Goal: Task Accomplishment & Management: Use online tool/utility

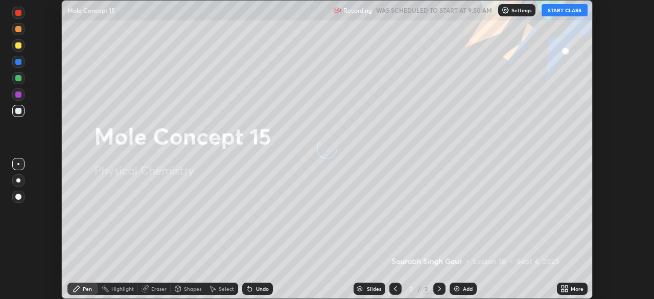
scroll to position [299, 654]
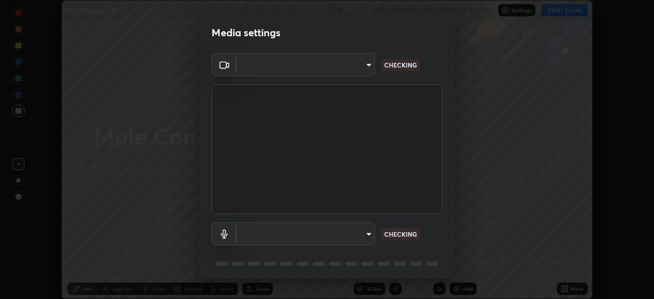
type input "495e9aafafa99ab02b2630cd73316b4ffac4e6b0a44c495734db4bb24564e739"
click at [355, 237] on body "Erase all Mole Concept 15 Recording WAS SCHEDULED TO START AT 9:50 AM Settings …" at bounding box center [327, 149] width 654 height 299
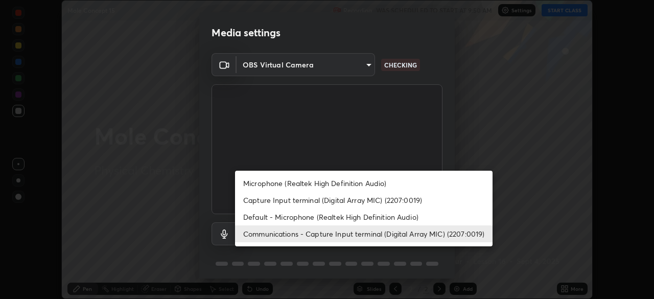
click at [336, 187] on li "Microphone (Realtek High Definition Audio)" at bounding box center [364, 183] width 258 height 17
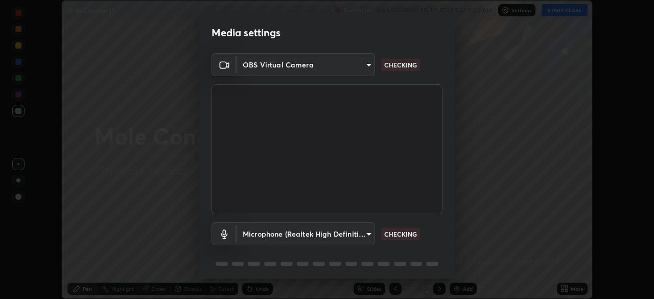
click at [364, 233] on body "Erase all Mole Concept 15 Recording WAS SCHEDULED TO START AT 9:50 AM Settings …" at bounding box center [327, 149] width 654 height 299
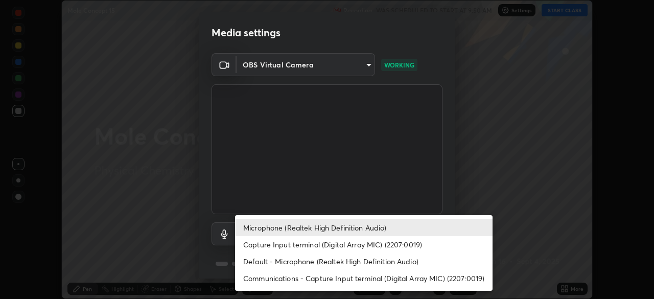
click at [425, 187] on div at bounding box center [327, 149] width 654 height 299
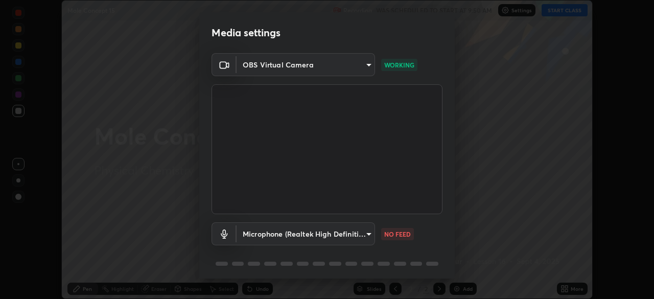
scroll to position [36, 0]
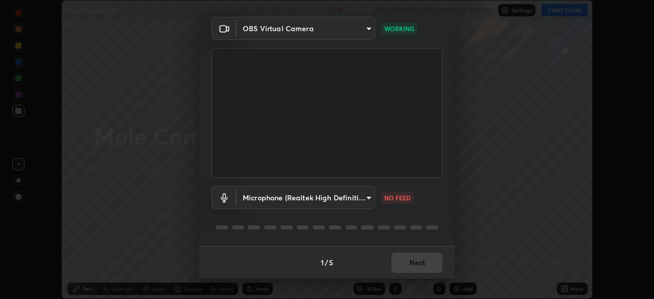
click at [367, 200] on body "Erase all Mole Concept 15 Recording WAS SCHEDULED TO START AT 9:50 AM Settings …" at bounding box center [327, 149] width 654 height 299
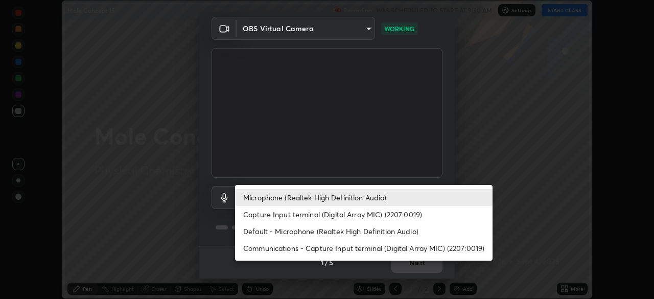
click at [335, 234] on li "Default - Microphone (Realtek High Definition Audio)" at bounding box center [364, 231] width 258 height 17
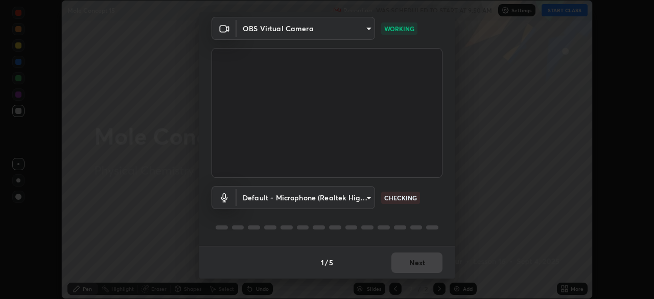
click at [359, 200] on body "Erase all Mole Concept 15 Recording WAS SCHEDULED TO START AT 9:50 AM Settings …" at bounding box center [327, 149] width 654 height 299
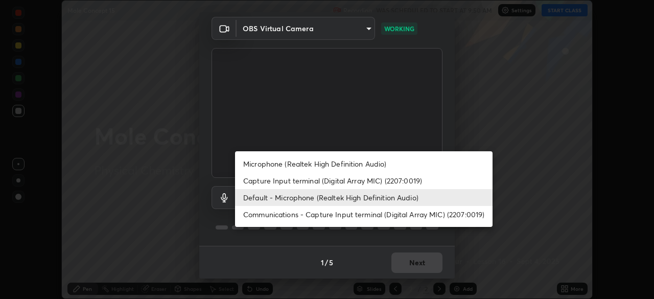
click at [340, 215] on li "Communications - Capture Input terminal (Digital Array MIC) (2207:0019)" at bounding box center [364, 214] width 258 height 17
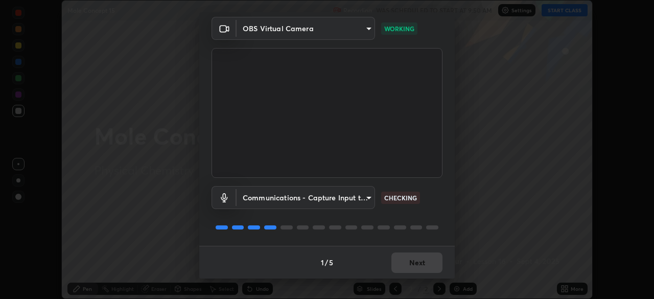
click at [368, 200] on body "Erase all Mole Concept 15 Recording WAS SCHEDULED TO START AT 9:50 AM Settings …" at bounding box center [327, 149] width 654 height 299
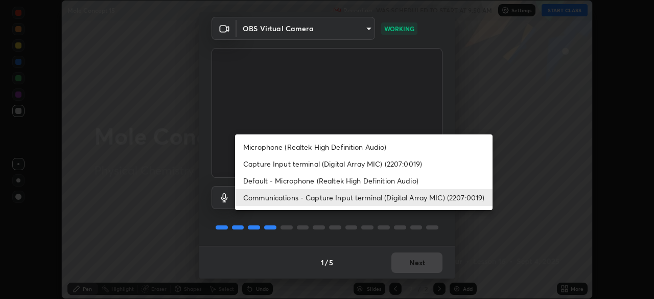
click at [347, 150] on li "Microphone (Realtek High Definition Audio)" at bounding box center [364, 146] width 258 height 17
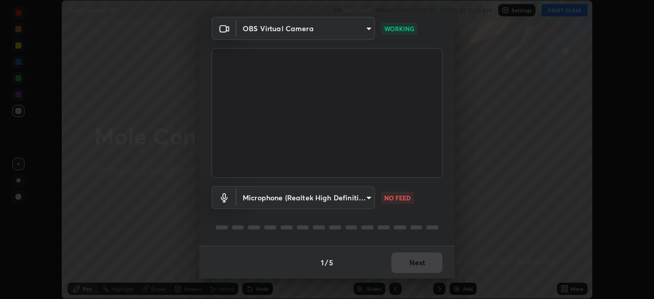
click at [365, 201] on body "Erase all Mole Concept 15 Recording WAS SCHEDULED TO START AT 9:50 AM Settings …" at bounding box center [327, 149] width 654 height 299
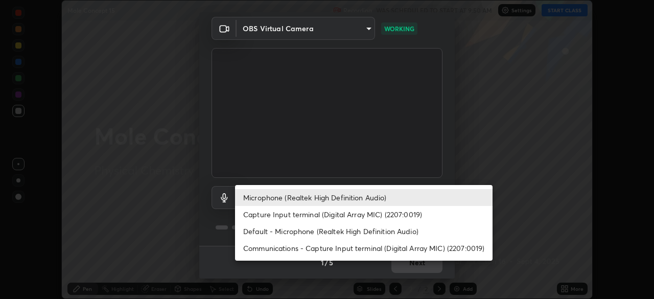
click at [340, 213] on li "Capture Input terminal (Digital Array MIC) (2207:0019)" at bounding box center [364, 214] width 258 height 17
type input "537c436a17a17c55e85e818f327076bfcdcac5be7c256d9a437e643d8672769e"
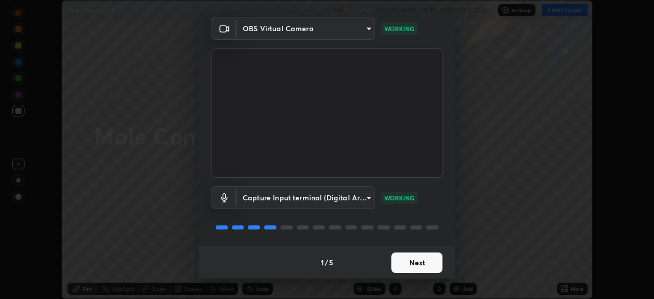
click at [413, 265] on button "Next" at bounding box center [416, 262] width 51 height 20
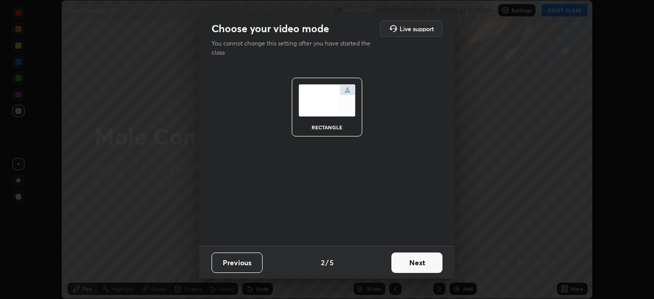
click at [416, 265] on button "Next" at bounding box center [416, 262] width 51 height 20
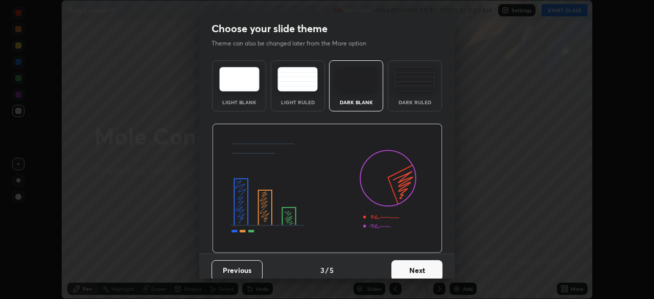
click at [426, 267] on button "Next" at bounding box center [416, 270] width 51 height 20
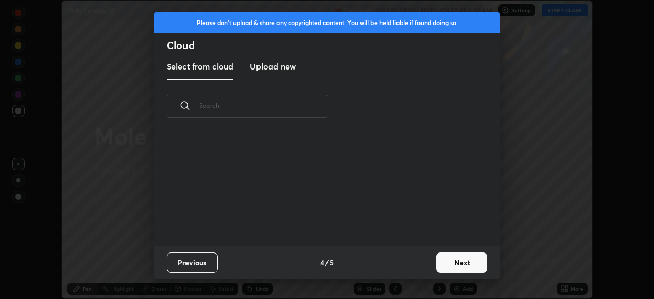
scroll to position [4, 6]
click at [462, 265] on button "Next" at bounding box center [461, 262] width 51 height 20
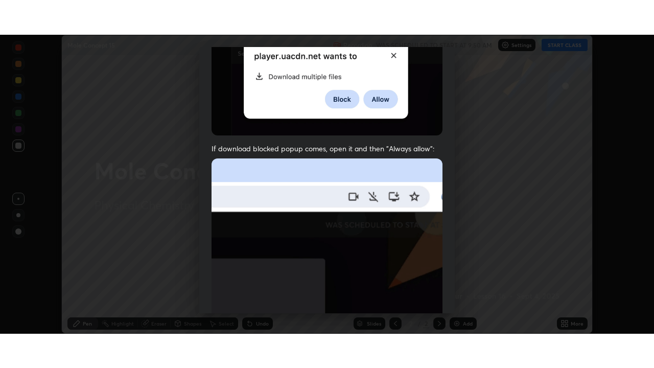
scroll to position [245, 0]
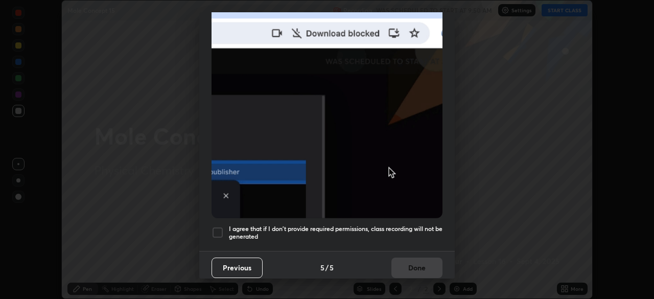
click at [221, 227] on div at bounding box center [218, 232] width 12 height 12
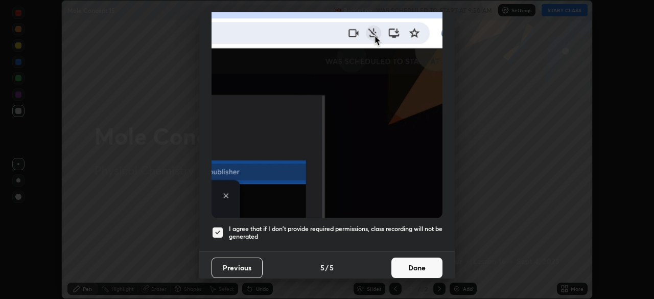
click at [409, 263] on button "Done" at bounding box center [416, 268] width 51 height 20
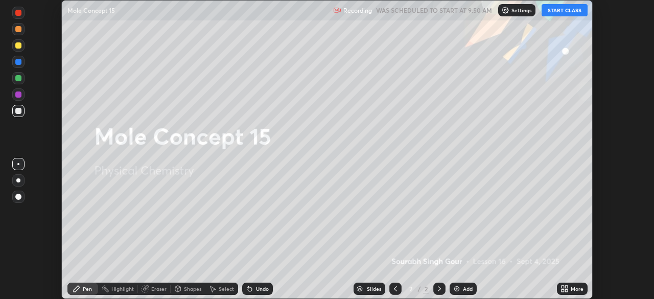
click at [560, 15] on button "START CLASS" at bounding box center [565, 10] width 46 height 12
click at [567, 293] on div "More" at bounding box center [572, 289] width 31 height 12
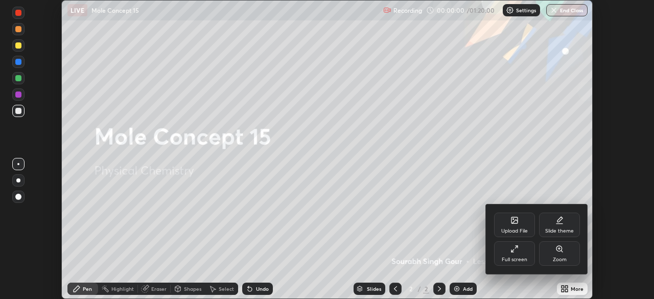
click at [517, 262] on div "Full screen" at bounding box center [515, 259] width 26 height 5
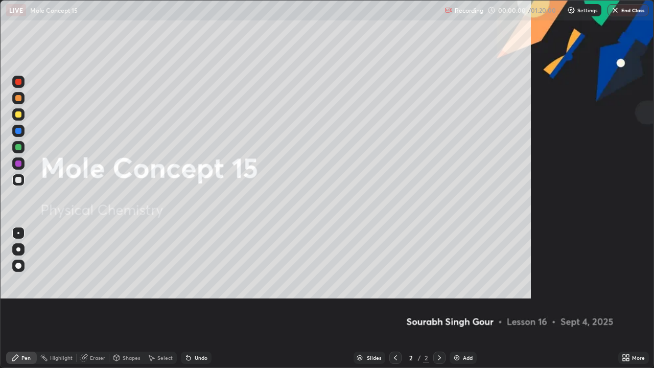
scroll to position [368, 654]
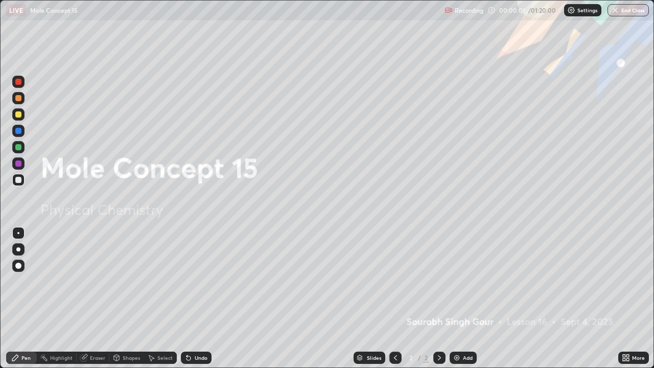
click at [458, 298] on img at bounding box center [457, 358] width 8 height 8
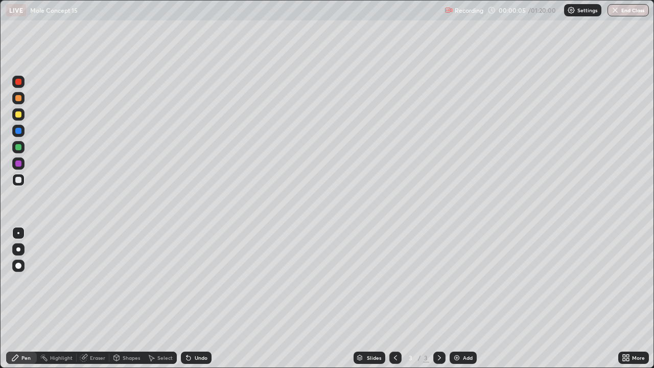
click at [18, 249] on div at bounding box center [18, 249] width 4 height 4
click at [456, 298] on img at bounding box center [457, 358] width 8 height 8
click at [19, 114] on div at bounding box center [18, 114] width 6 height 6
click at [20, 181] on div at bounding box center [18, 180] width 6 height 6
click at [456, 298] on img at bounding box center [457, 358] width 8 height 8
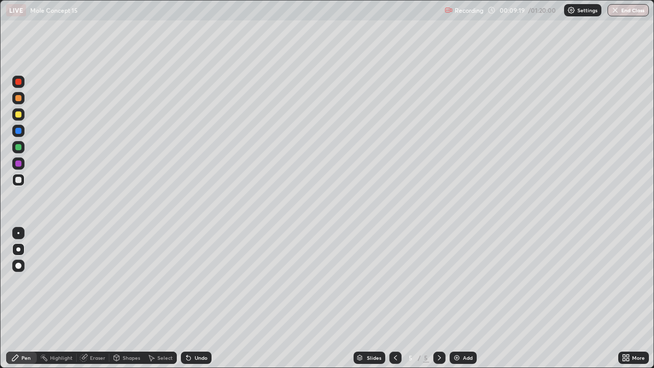
click at [19, 117] on div at bounding box center [18, 114] width 6 height 6
click at [19, 180] on div at bounding box center [18, 180] width 6 height 6
click at [456, 298] on img at bounding box center [457, 358] width 8 height 8
click at [17, 116] on div at bounding box center [18, 114] width 6 height 6
click at [458, 298] on img at bounding box center [457, 358] width 8 height 8
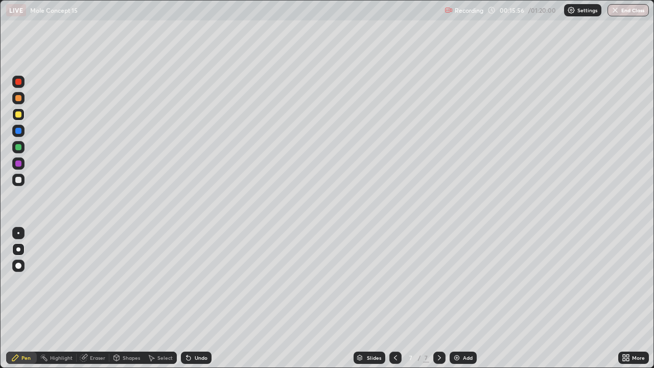
click at [17, 181] on div at bounding box center [18, 180] width 6 height 6
click at [455, 298] on img at bounding box center [457, 358] width 8 height 8
click at [19, 115] on div at bounding box center [18, 114] width 6 height 6
click at [17, 182] on div at bounding box center [18, 180] width 6 height 6
click at [456, 298] on img at bounding box center [457, 358] width 8 height 8
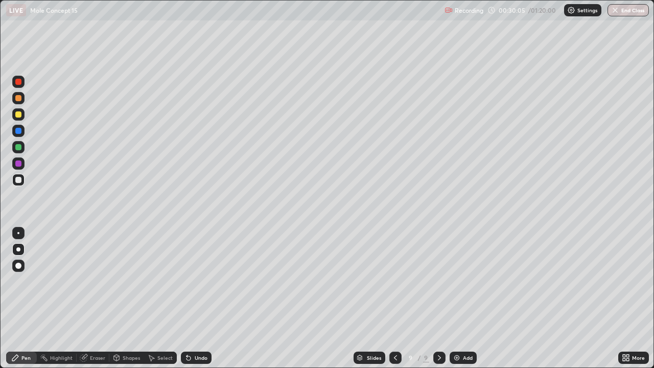
click at [18, 117] on div at bounding box center [18, 114] width 6 height 6
click at [96, 298] on div "Eraser" at bounding box center [97, 357] width 15 height 5
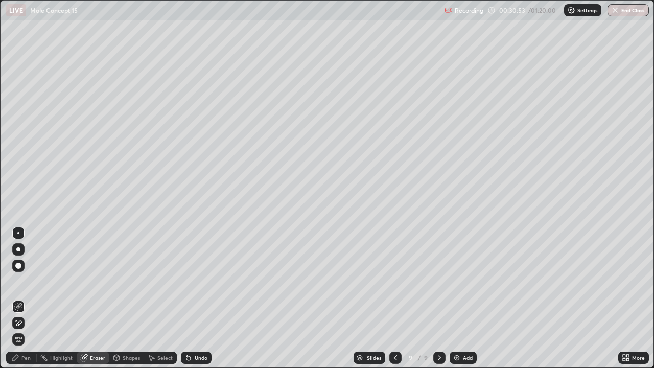
click at [23, 298] on div "Pen" at bounding box center [25, 357] width 9 height 5
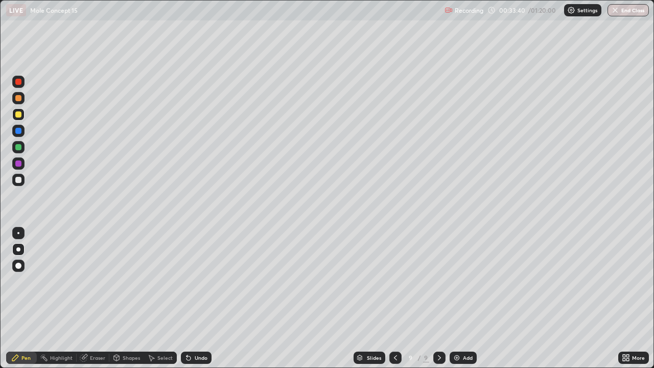
click at [457, 298] on img at bounding box center [457, 358] width 8 height 8
click at [17, 182] on div at bounding box center [18, 180] width 6 height 6
click at [393, 298] on icon at bounding box center [395, 358] width 8 height 8
click at [438, 298] on icon at bounding box center [439, 358] width 8 height 8
click at [437, 298] on icon at bounding box center [439, 358] width 8 height 8
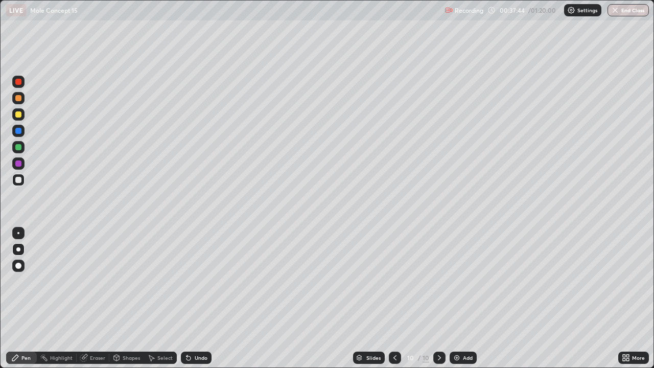
click at [453, 298] on img at bounding box center [457, 358] width 8 height 8
click at [19, 113] on div at bounding box center [18, 114] width 6 height 6
click at [17, 180] on div at bounding box center [18, 180] width 6 height 6
click at [455, 298] on img at bounding box center [457, 358] width 8 height 8
click at [18, 117] on div at bounding box center [18, 114] width 6 height 6
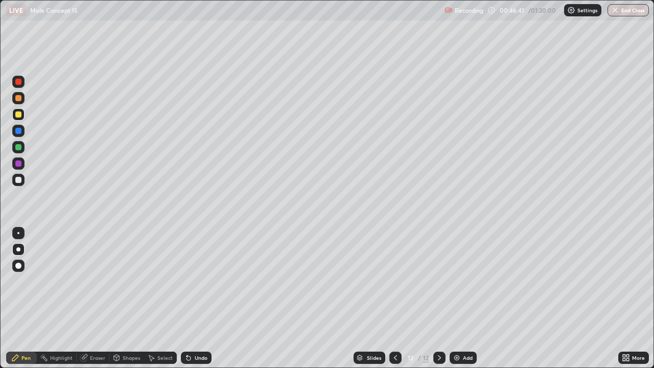
click at [20, 181] on div at bounding box center [18, 180] width 6 height 6
click at [19, 181] on div at bounding box center [18, 180] width 6 height 6
click at [454, 298] on img at bounding box center [457, 358] width 8 height 8
click at [18, 117] on div at bounding box center [18, 114] width 6 height 6
click at [127, 298] on div "Shapes" at bounding box center [131, 357] width 17 height 5
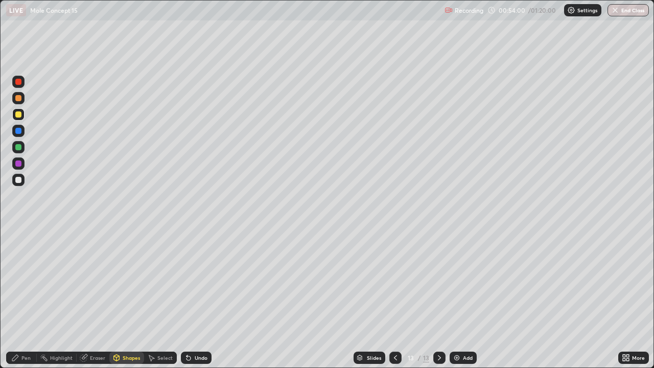
click at [95, 298] on div "Eraser" at bounding box center [97, 357] width 15 height 5
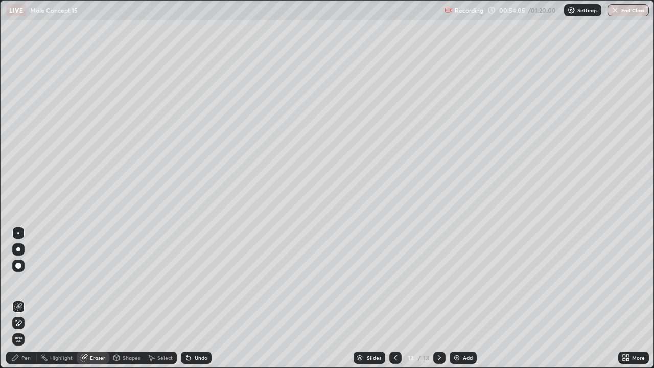
click at [28, 298] on div "Pen" at bounding box center [25, 357] width 9 height 5
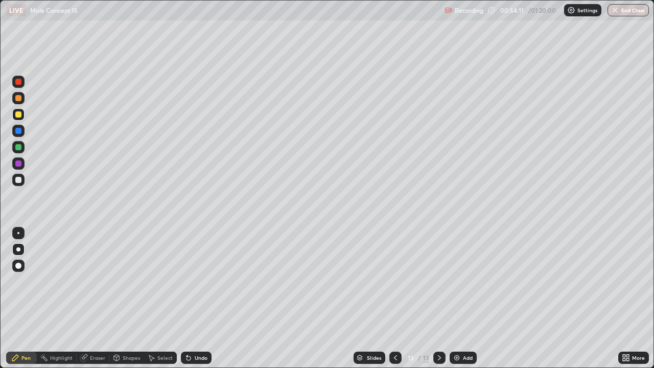
click at [101, 298] on div "Eraser" at bounding box center [97, 357] width 15 height 5
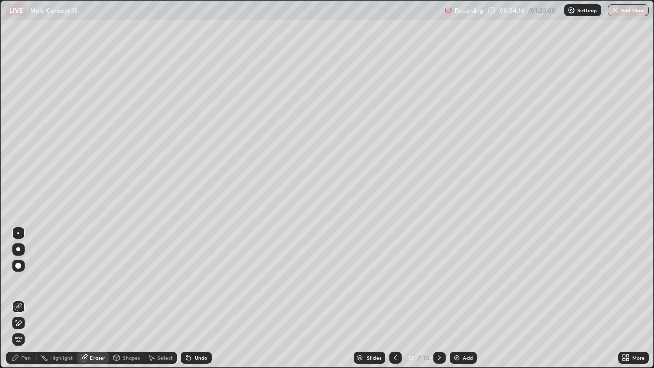
click at [31, 298] on div "Pen" at bounding box center [21, 358] width 31 height 12
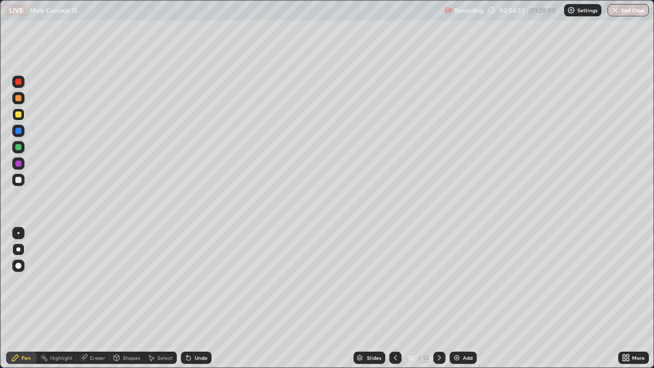
click at [453, 298] on img at bounding box center [457, 358] width 8 height 8
click at [22, 180] on div at bounding box center [18, 180] width 12 height 12
click at [456, 298] on img at bounding box center [457, 358] width 8 height 8
click at [19, 114] on div at bounding box center [18, 114] width 6 height 6
click at [19, 180] on div at bounding box center [18, 180] width 6 height 6
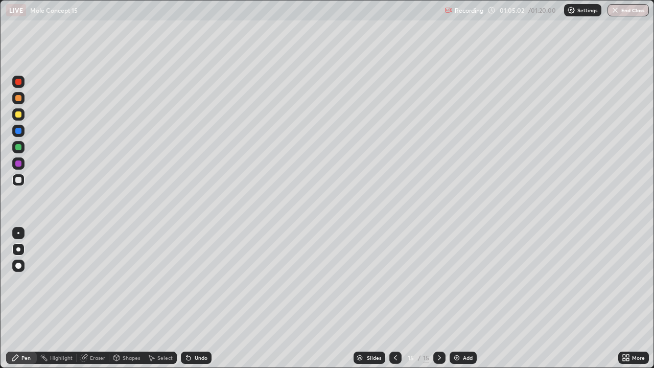
click at [457, 298] on img at bounding box center [457, 358] width 8 height 8
click at [19, 116] on div at bounding box center [18, 114] width 6 height 6
click at [17, 118] on div at bounding box center [18, 114] width 12 height 12
click at [20, 181] on div at bounding box center [18, 180] width 6 height 6
click at [456, 298] on img at bounding box center [457, 358] width 8 height 8
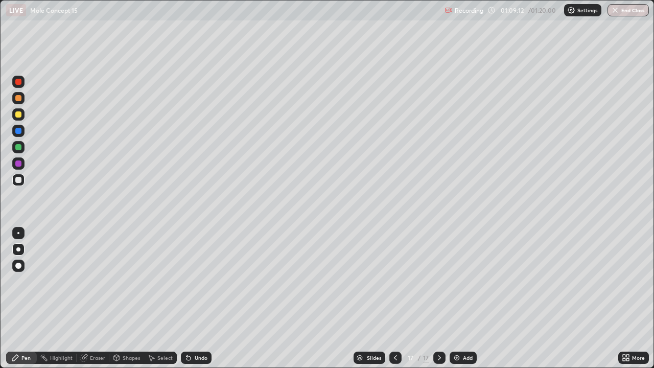
click at [19, 117] on div at bounding box center [18, 114] width 6 height 6
click at [94, 298] on div "Eraser" at bounding box center [97, 357] width 15 height 5
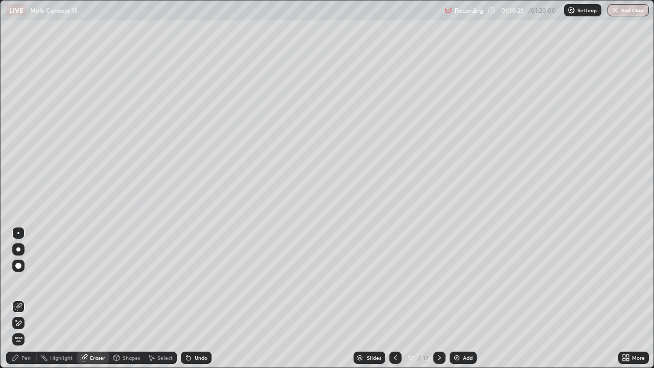
click at [29, 298] on div "Pen" at bounding box center [21, 358] width 31 height 12
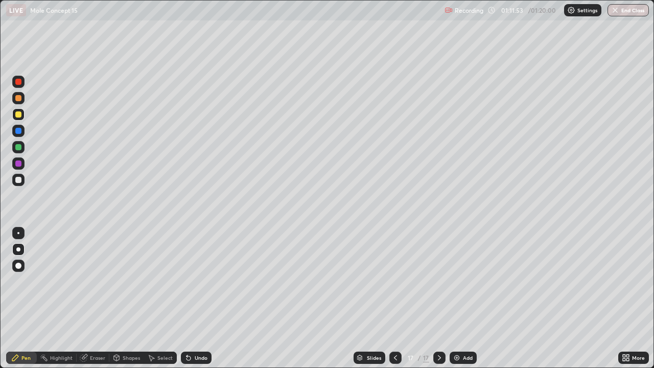
click at [18, 181] on div at bounding box center [18, 180] width 6 height 6
click at [621, 11] on button "End Class" at bounding box center [629, 10] width 40 height 12
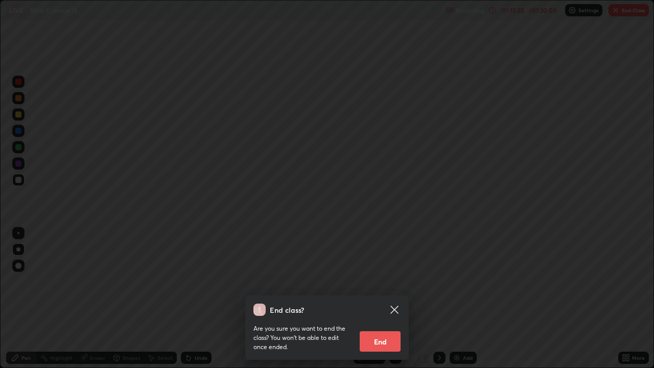
click at [378, 298] on button "End" at bounding box center [380, 341] width 41 height 20
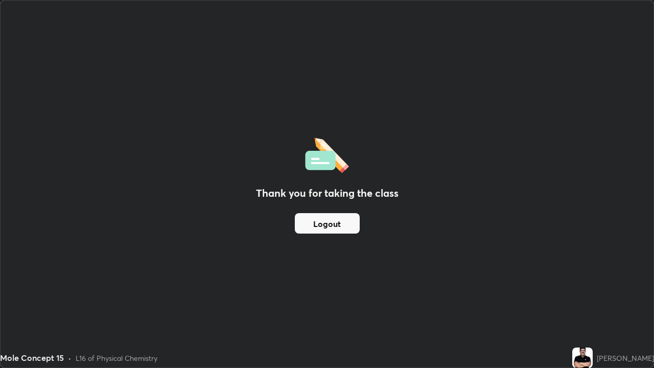
click at [330, 224] on button "Logout" at bounding box center [327, 223] width 65 height 20
